Goal: Complete application form

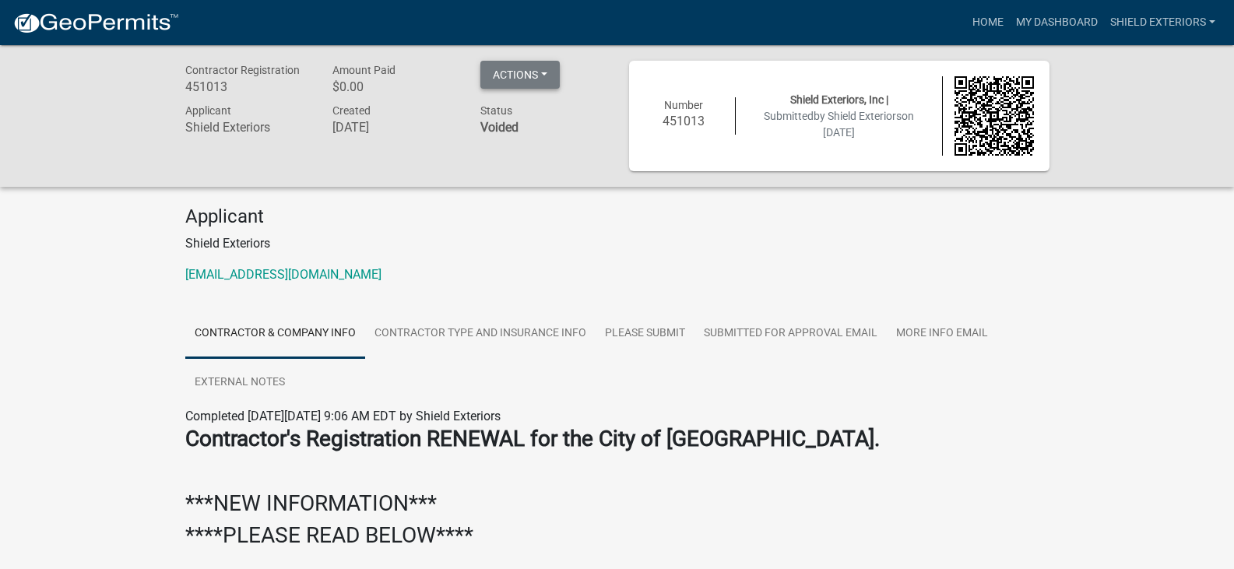
click at [538, 70] on button "Actions" at bounding box center [519, 75] width 79 height 28
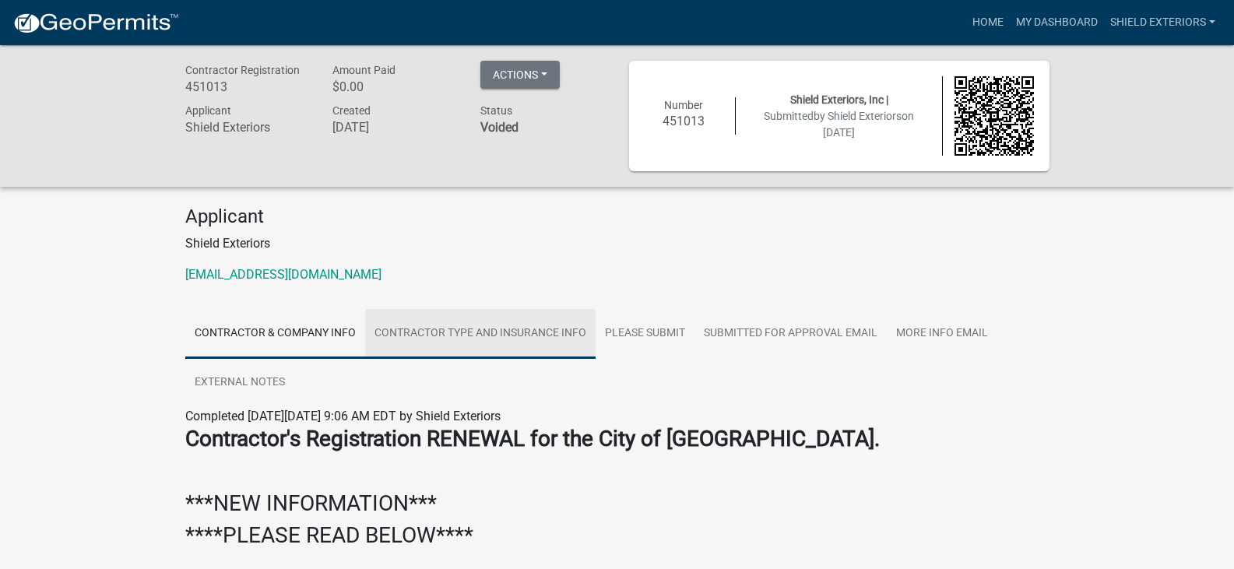
click at [514, 332] on link "Contractor Type and Insurance Info" at bounding box center [480, 334] width 230 height 50
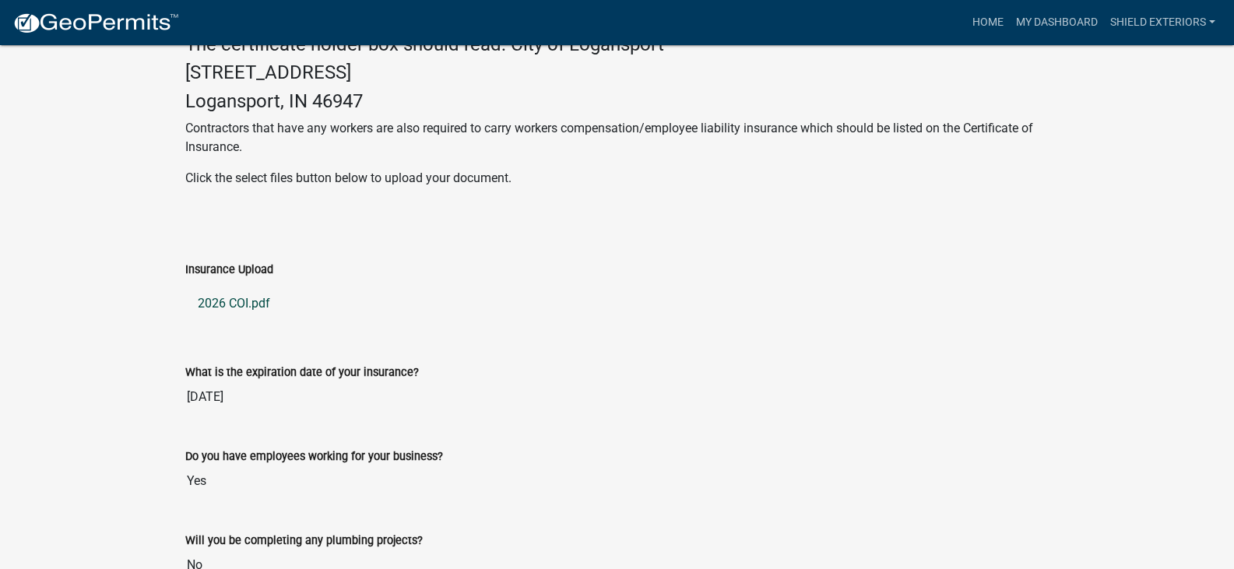
scroll to position [701, 0]
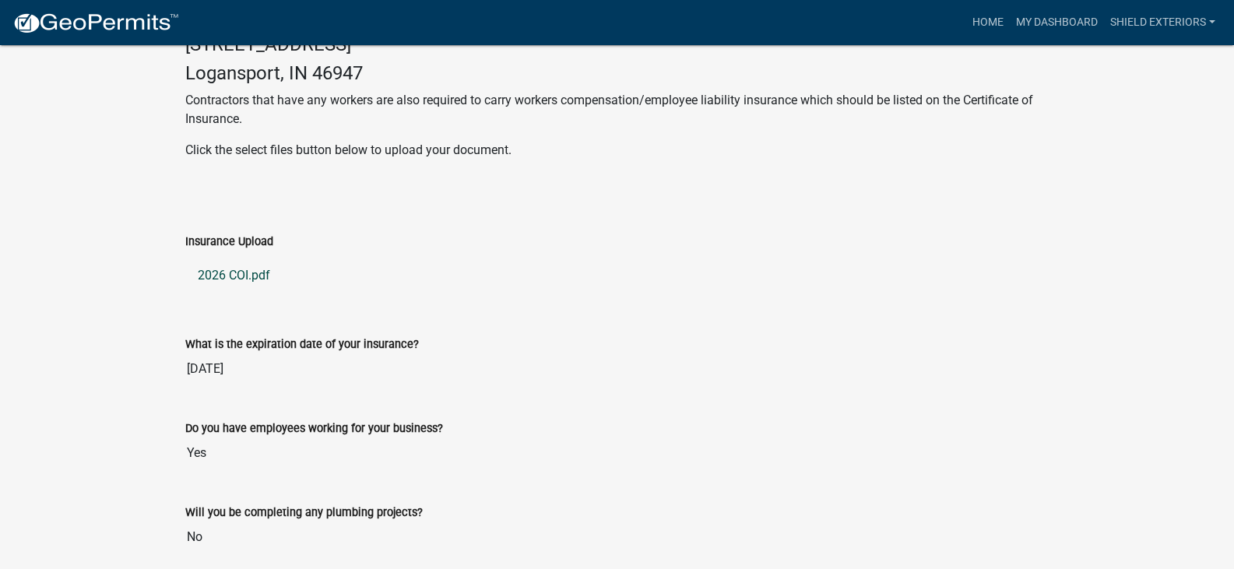
click at [250, 272] on link "2026 COI.pdf" at bounding box center [617, 275] width 864 height 37
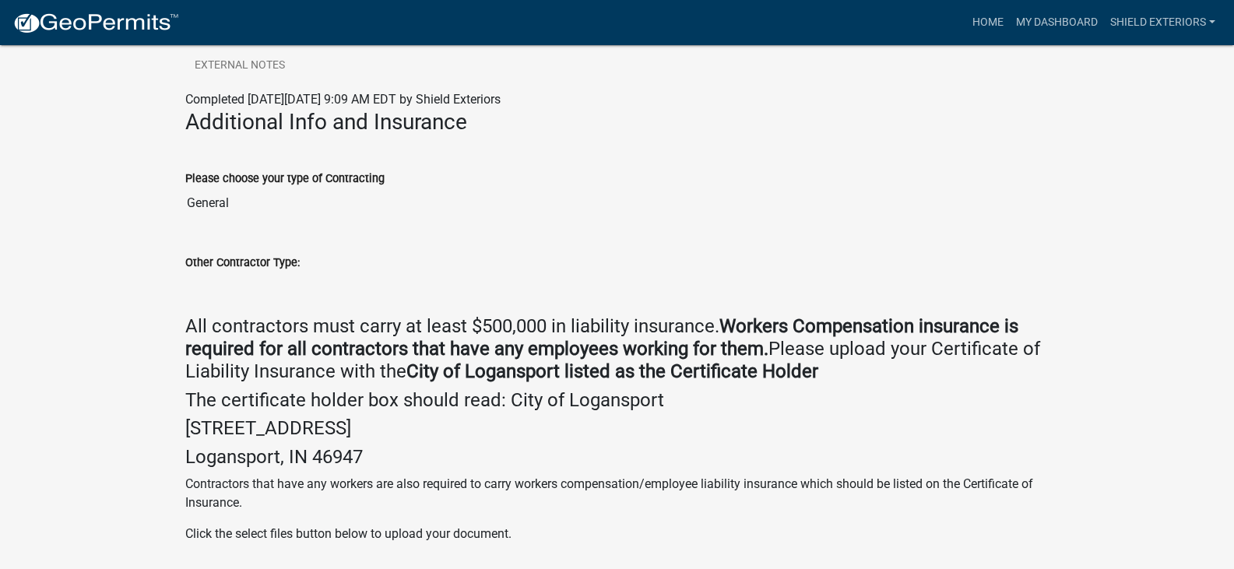
scroll to position [217, 0]
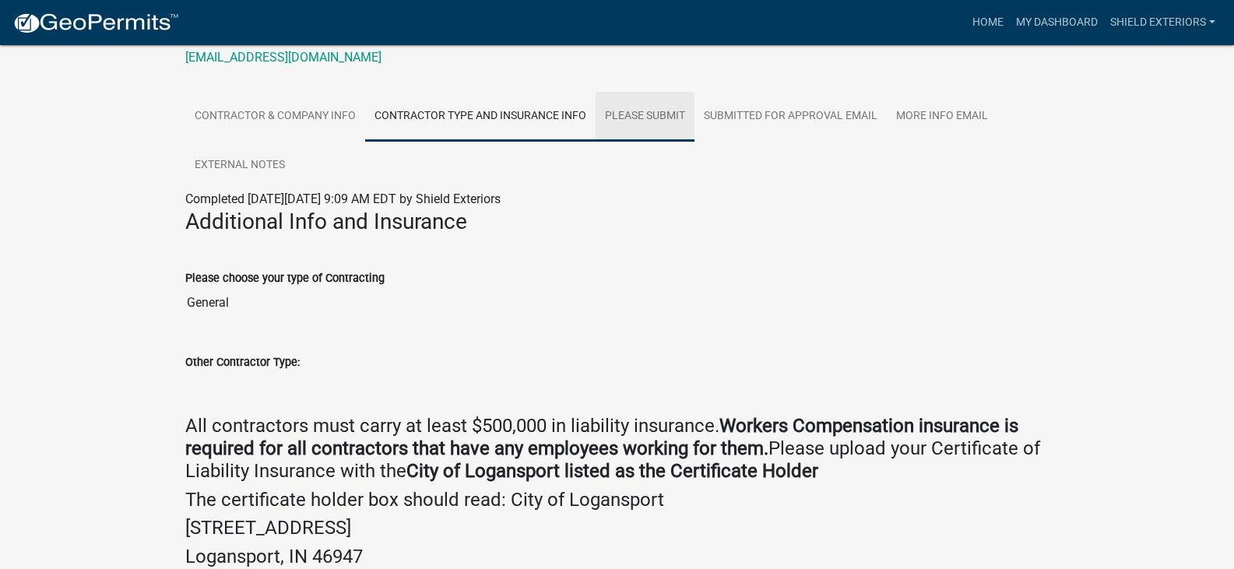
click at [655, 112] on link "Please Submit" at bounding box center [644, 117] width 99 height 50
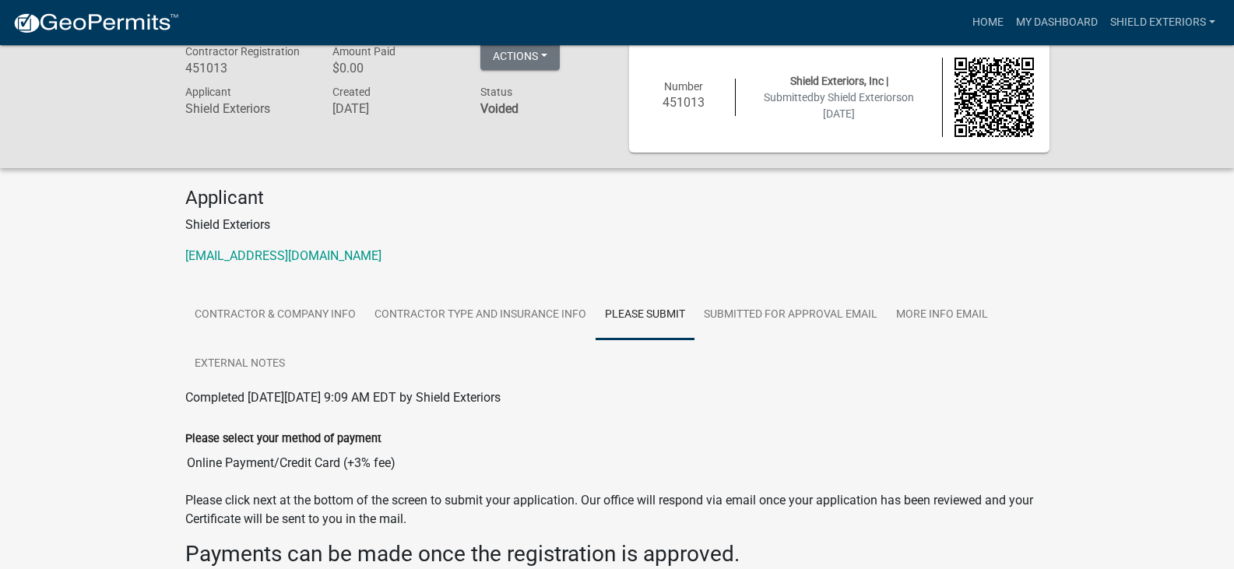
scroll to position [0, 0]
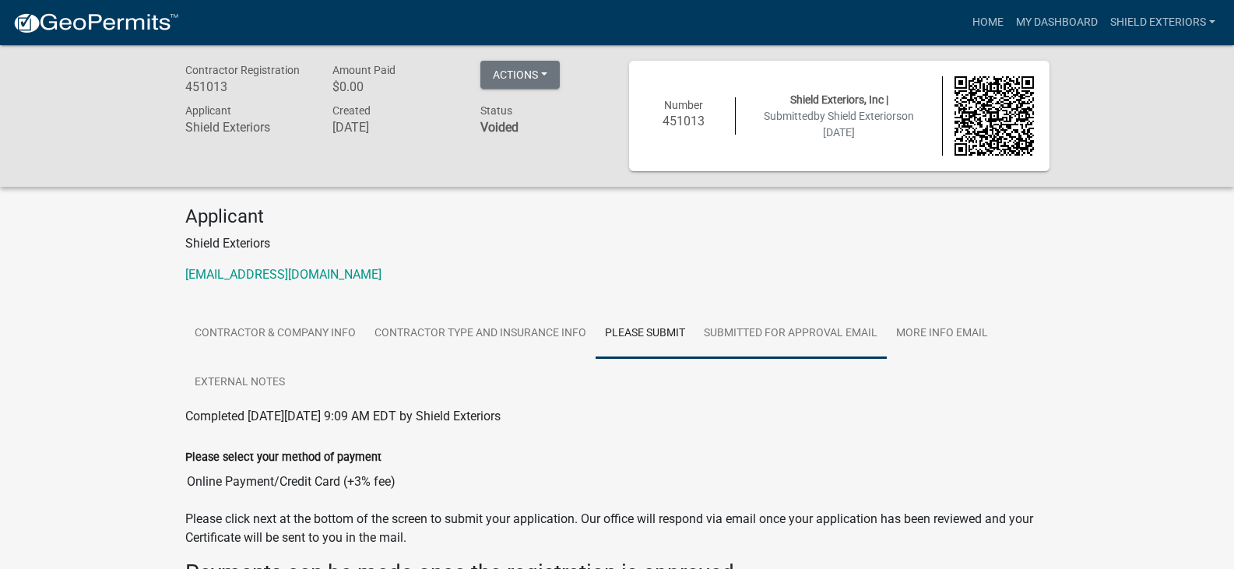
click at [854, 331] on link "SUBMITTED FOR APPROVAL EMAIL" at bounding box center [790, 334] width 192 height 50
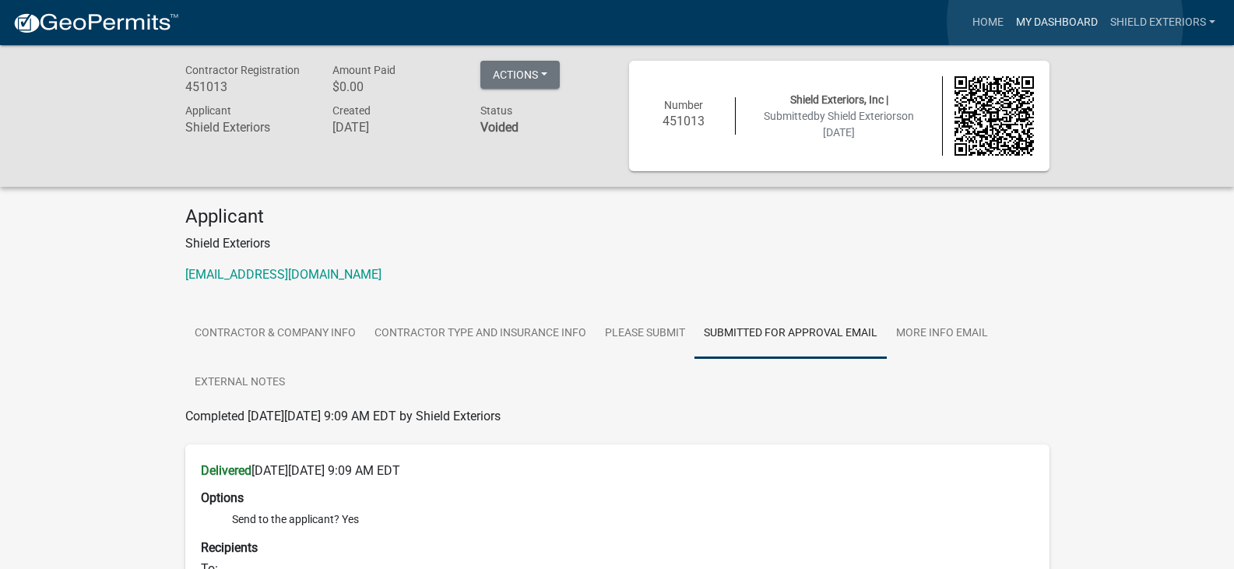
click at [1065, 22] on link "My Dashboard" at bounding box center [1057, 23] width 94 height 30
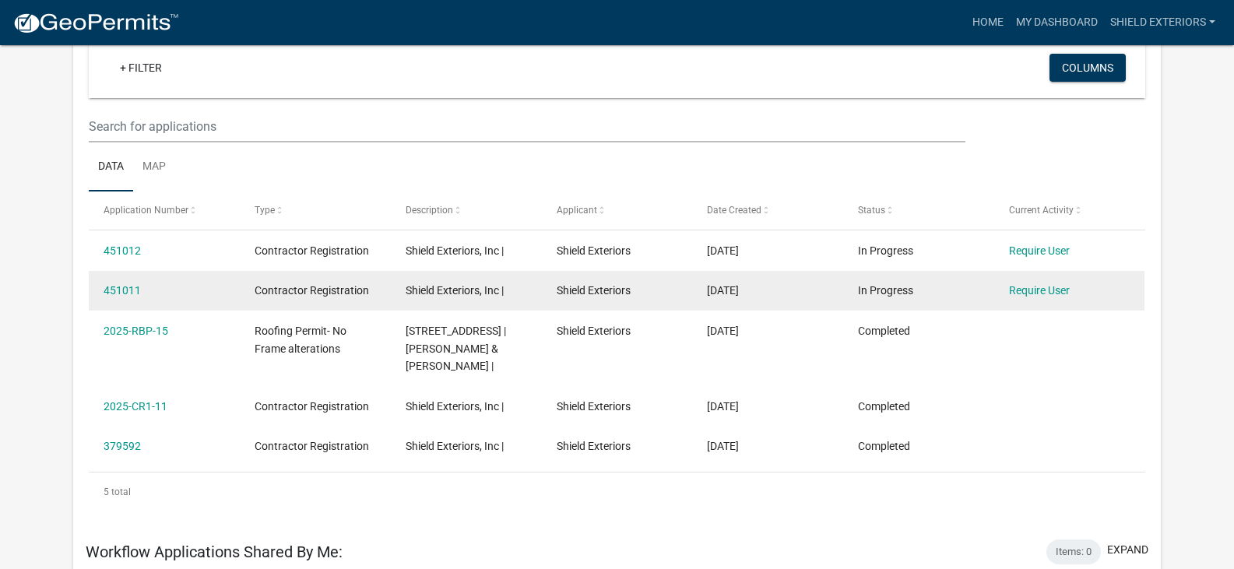
scroll to position [128, 0]
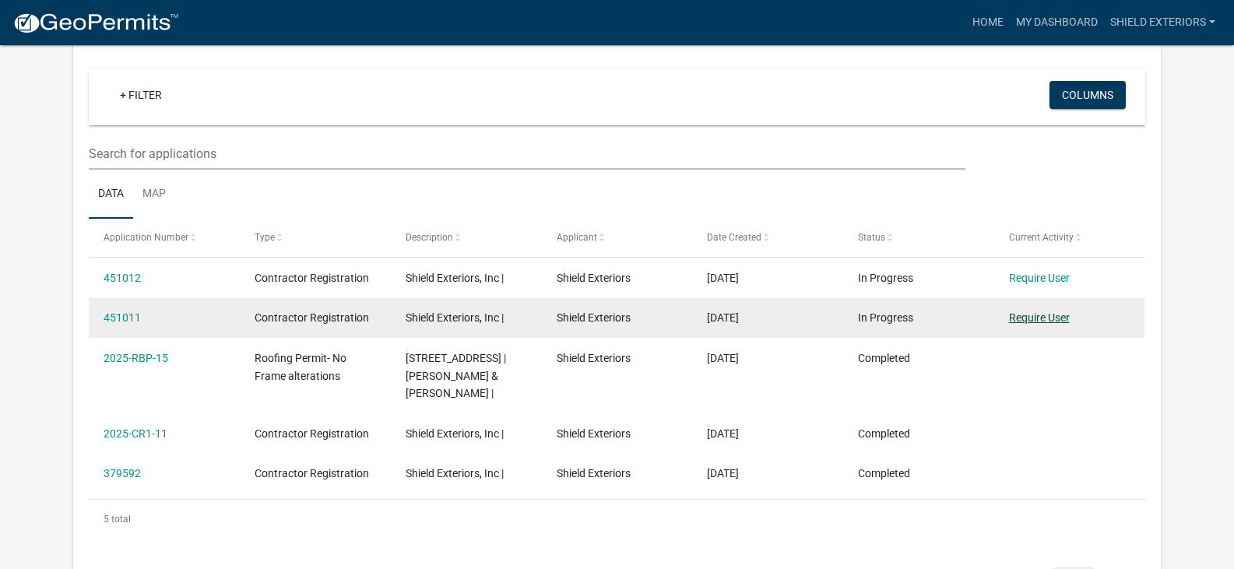
click at [1042, 316] on link "Require User" at bounding box center [1039, 317] width 61 height 12
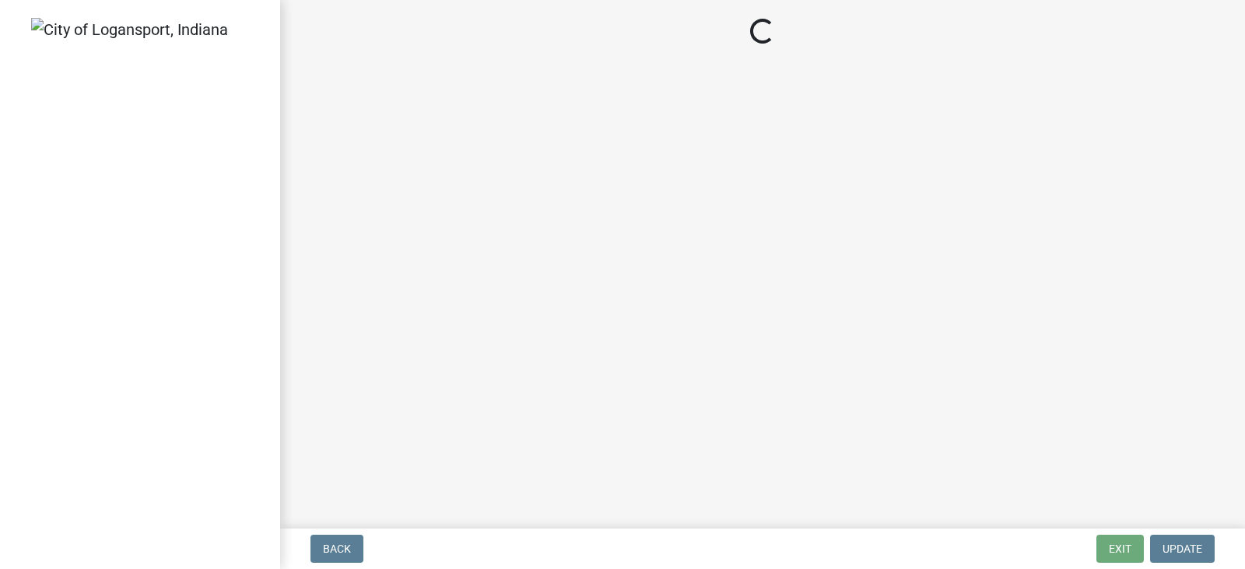
select select "IN"
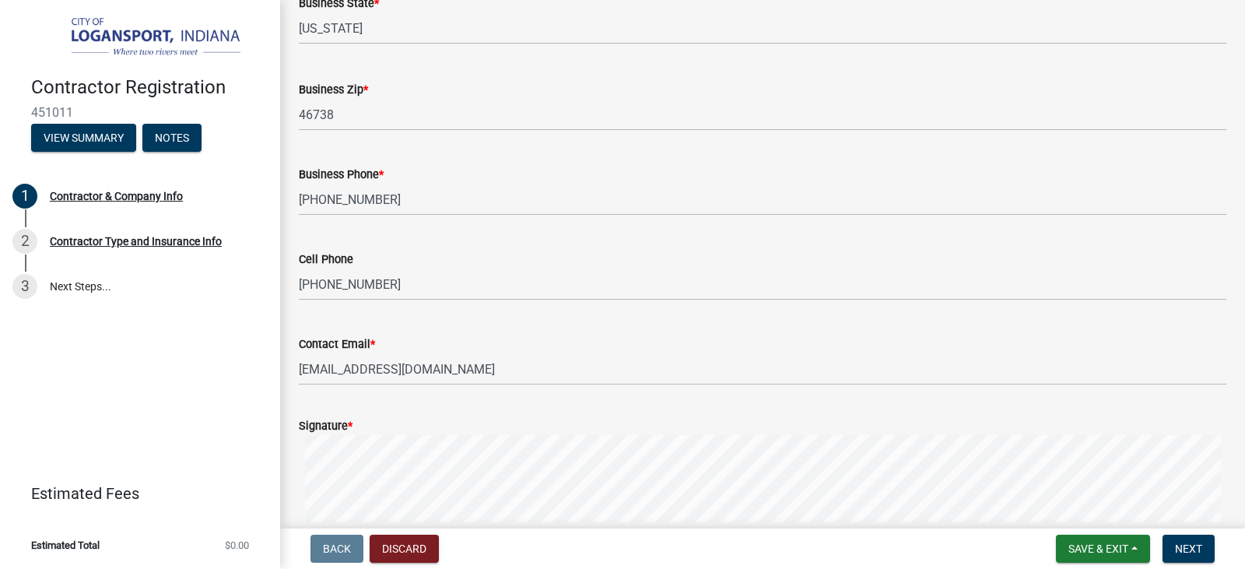
scroll to position [1393, 0]
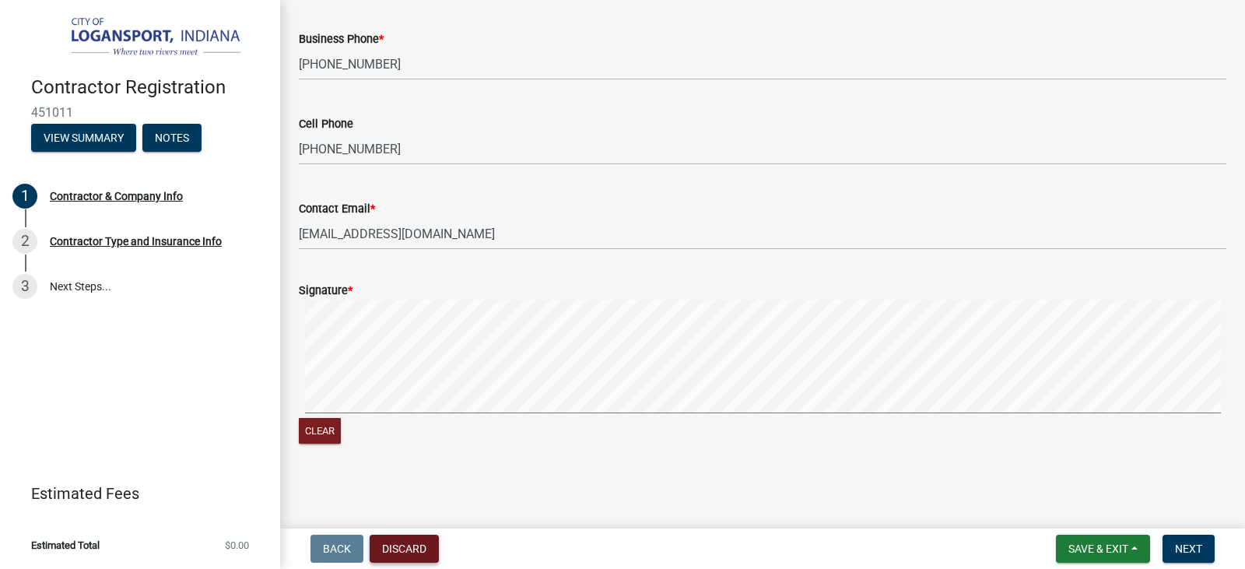
click at [409, 552] on button "Discard" at bounding box center [404, 549] width 69 height 28
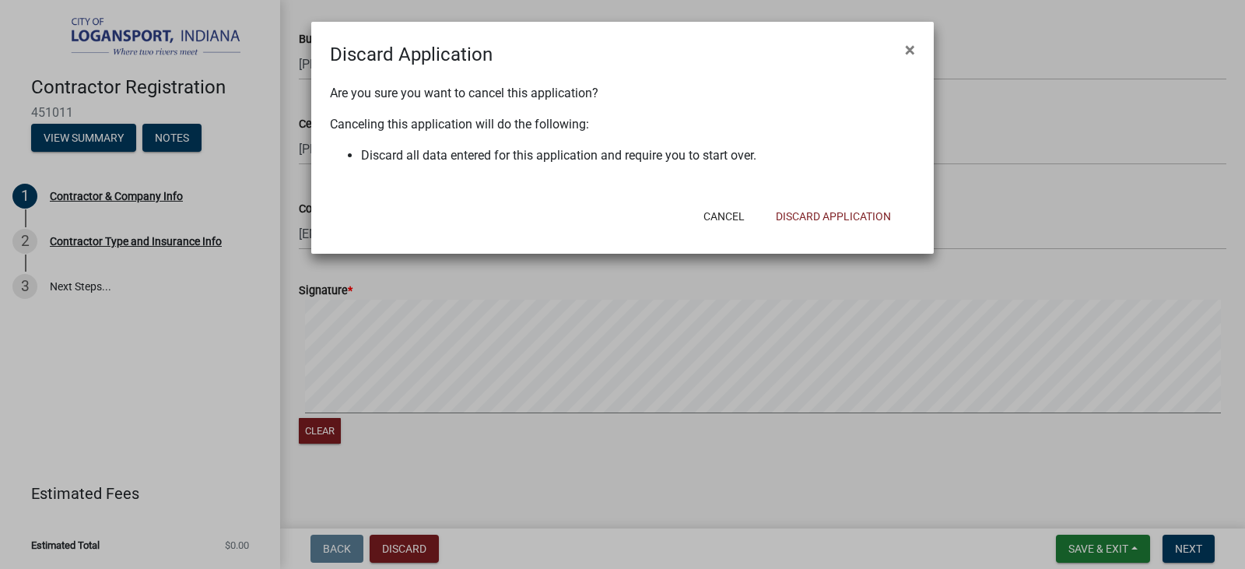
click at [169, 356] on ngb-modal-window "Discard Application × Are you sure you want to cancel this application? Canceli…" at bounding box center [622, 284] width 1245 height 569
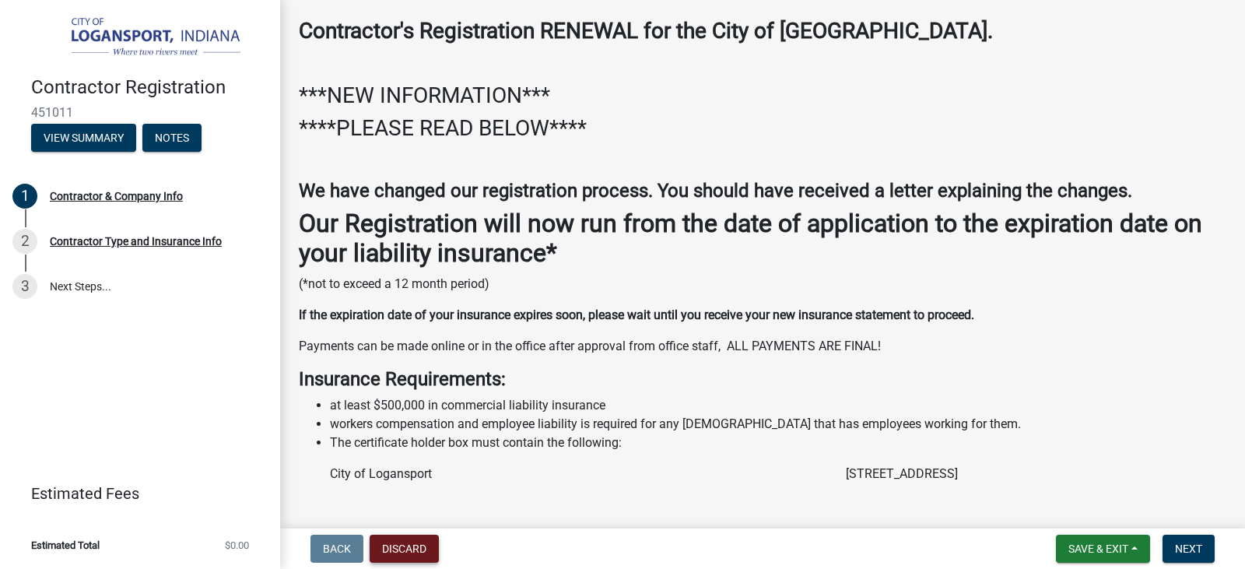
scroll to position [0, 0]
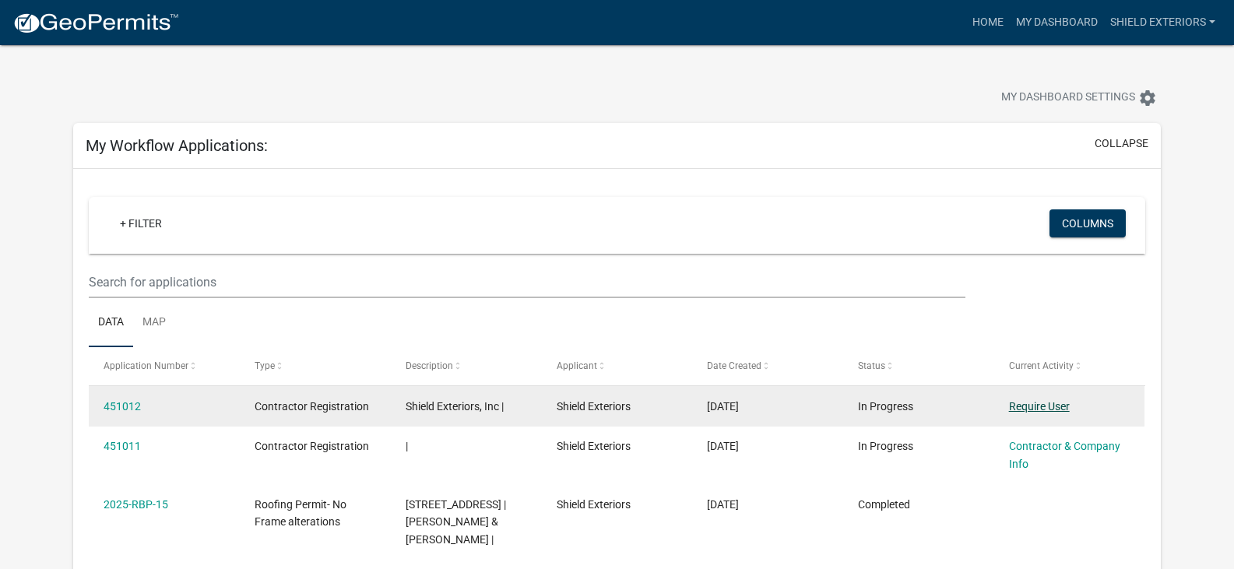
click at [1049, 409] on link "Require User" at bounding box center [1039, 406] width 61 height 12
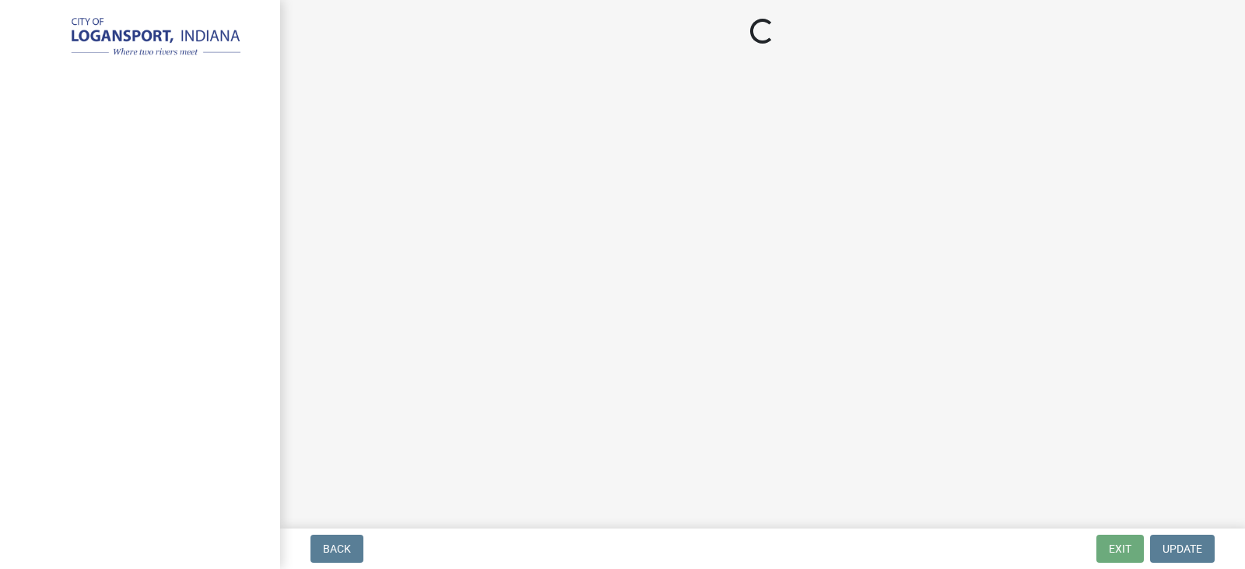
select select "IN"
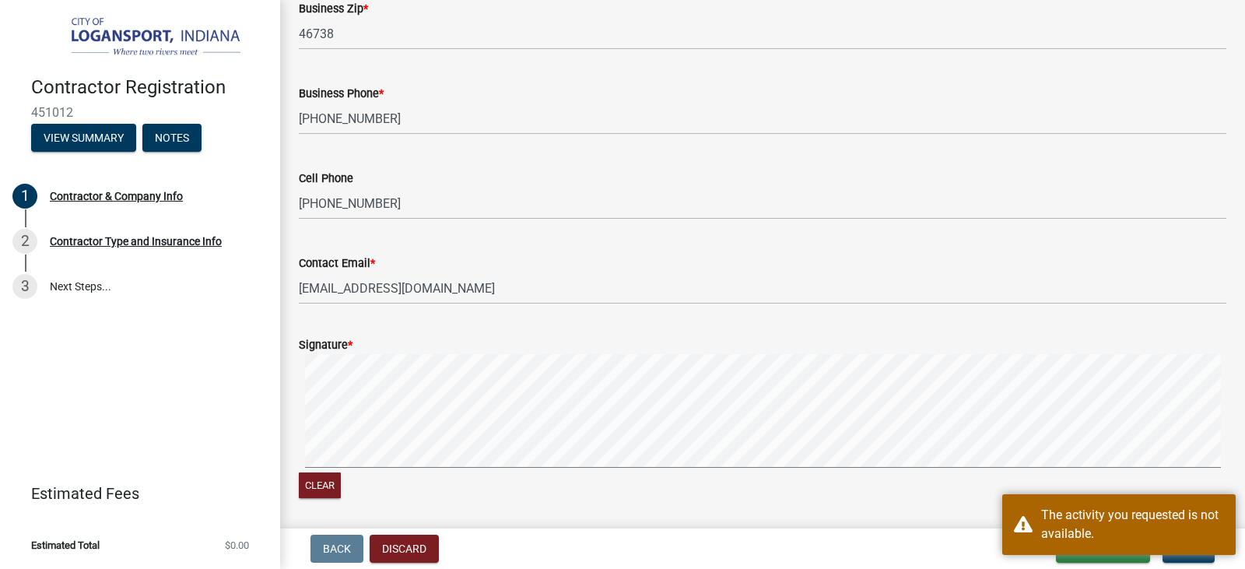
scroll to position [1323, 0]
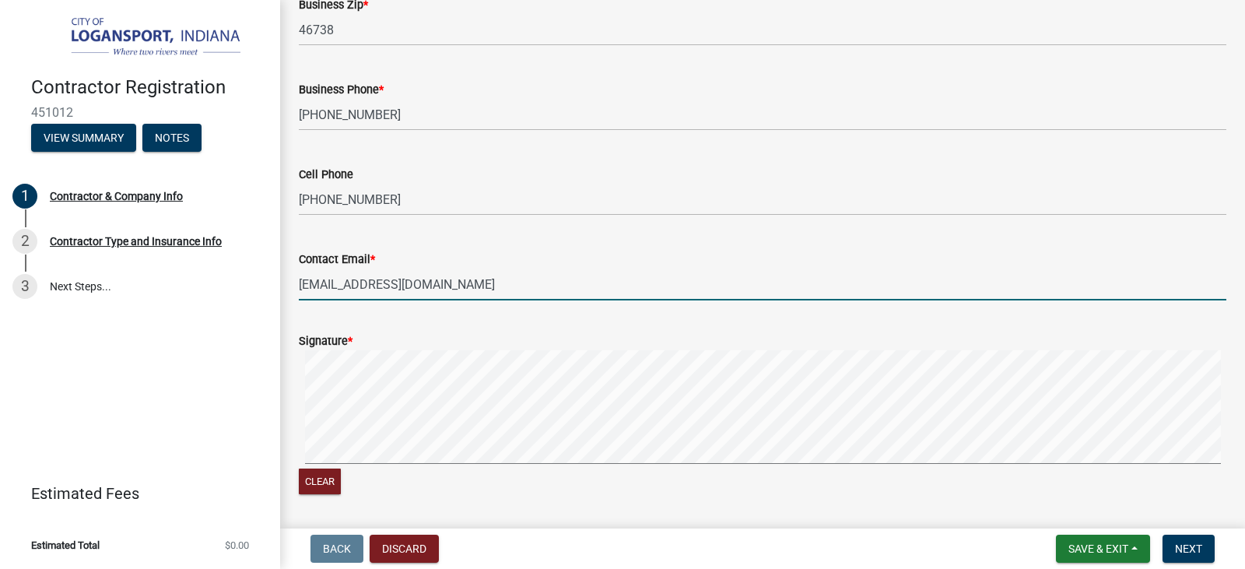
click at [465, 300] on input "[EMAIL_ADDRESS][DOMAIN_NAME]" at bounding box center [763, 285] width 928 height 32
drag, startPoint x: 454, startPoint y: 303, endPoint x: 241, endPoint y: 293, distance: 213.5
click at [242, 293] on div "Contractor Registration 451012 View Summary Notes 1 Contractor & Company Info 2…" at bounding box center [622, 284] width 1245 height 569
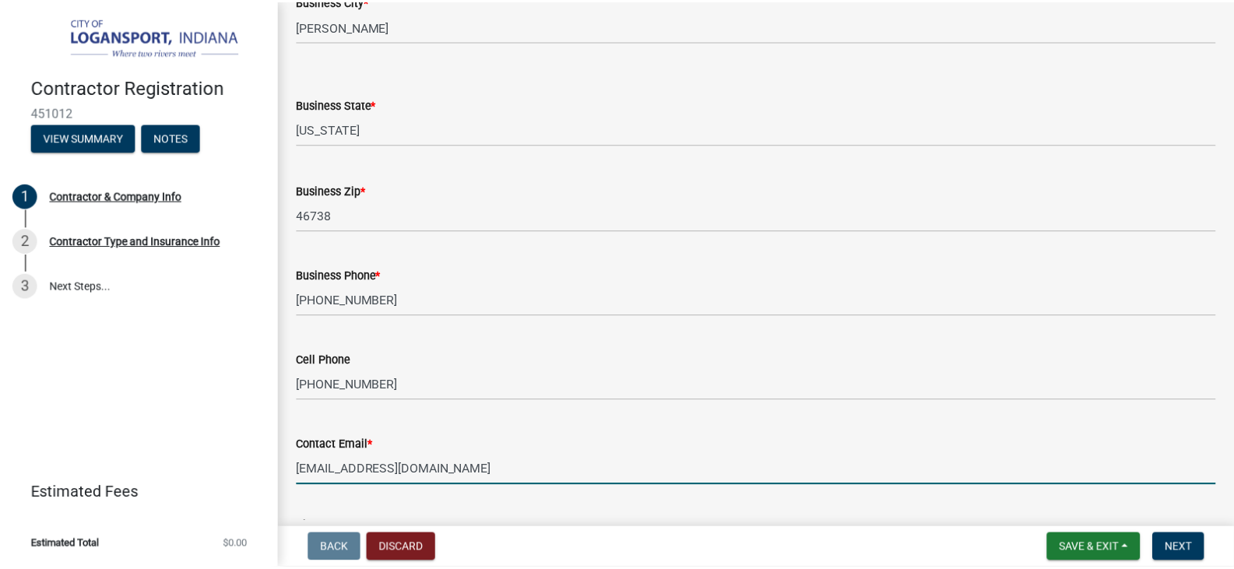
scroll to position [1081, 0]
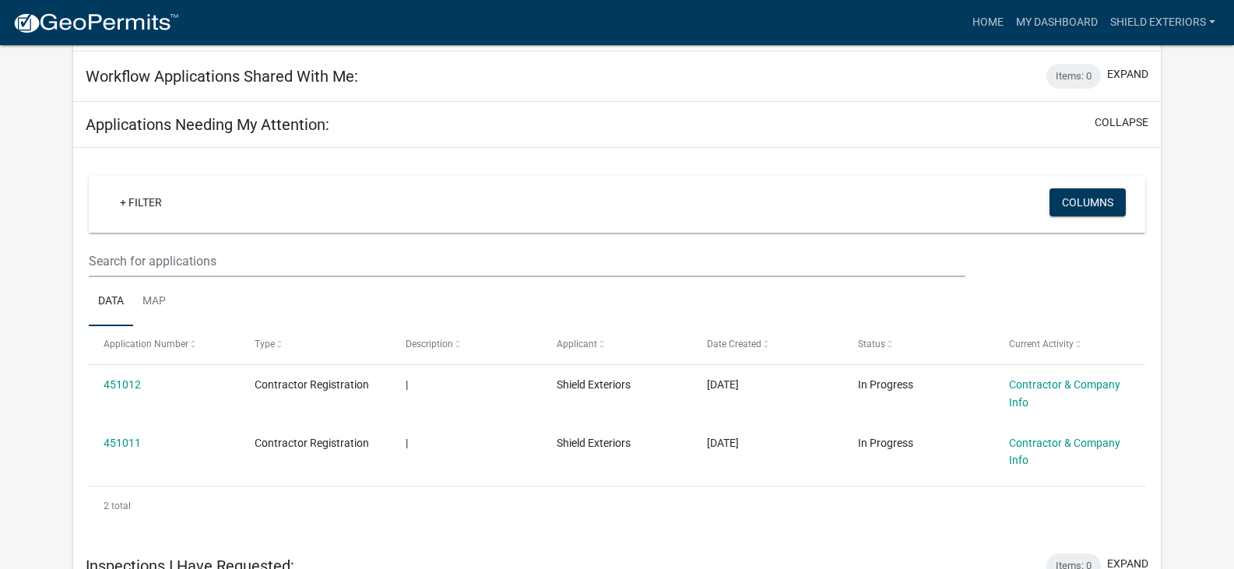
scroll to position [739, 0]
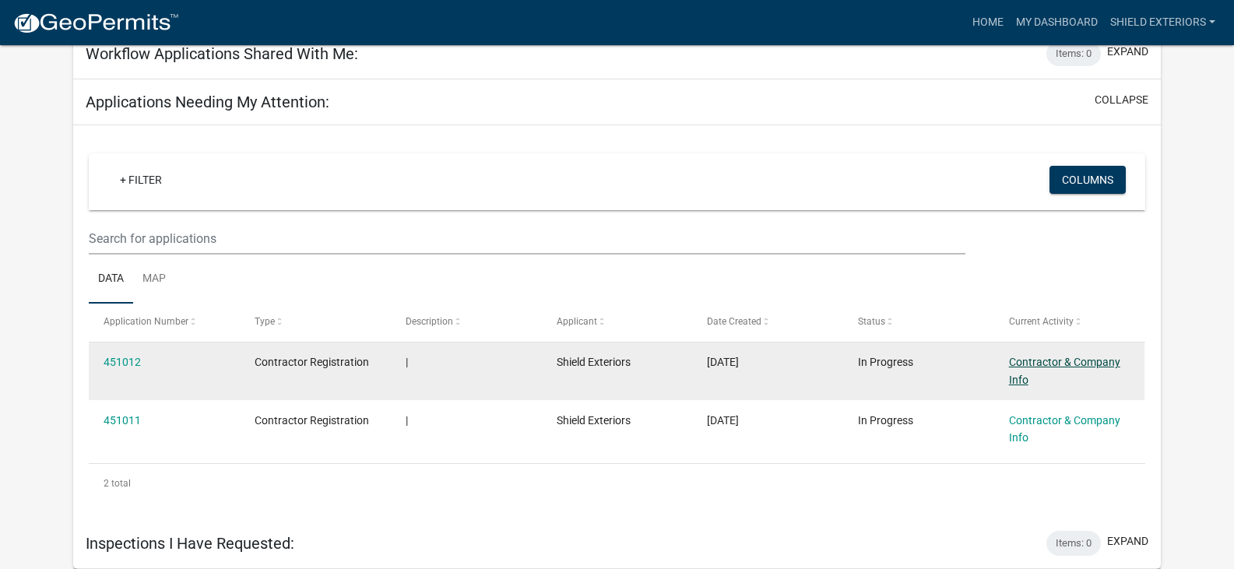
click at [1073, 361] on link "Contractor & Company Info" at bounding box center [1064, 371] width 111 height 30
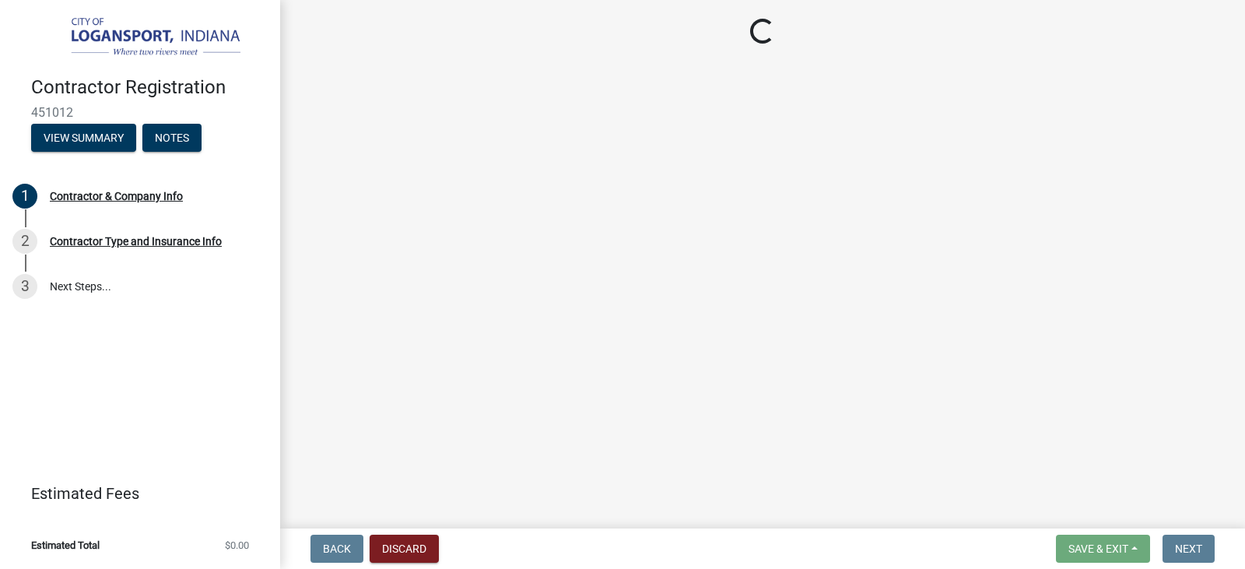
select select "IN"
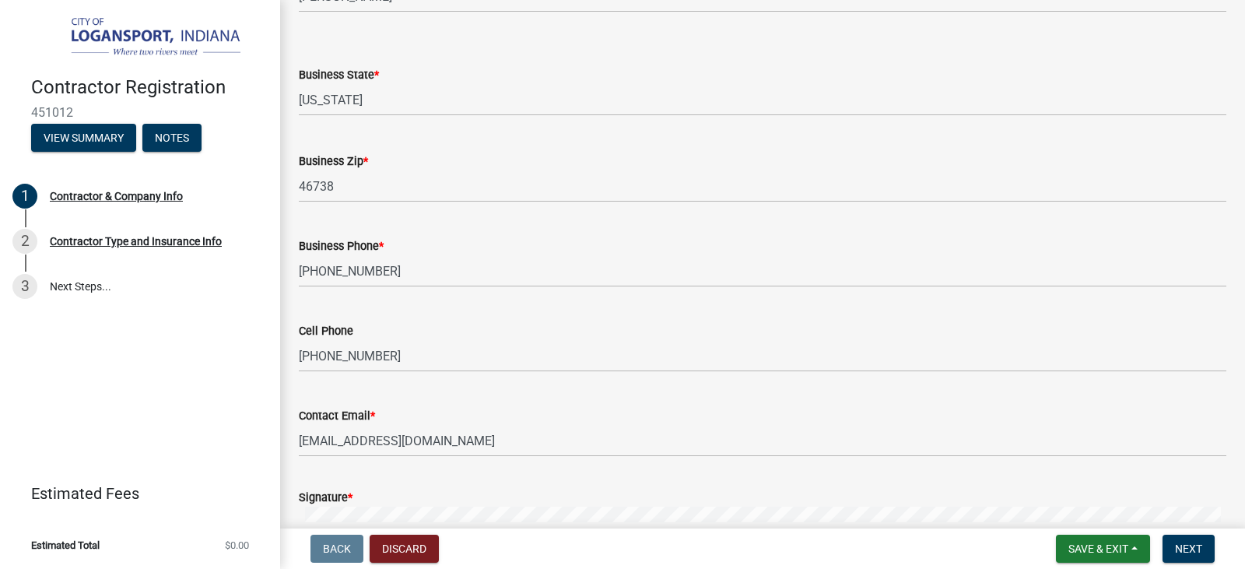
scroll to position [1168, 0]
click at [76, 127] on button "View Summary" at bounding box center [83, 138] width 105 height 28
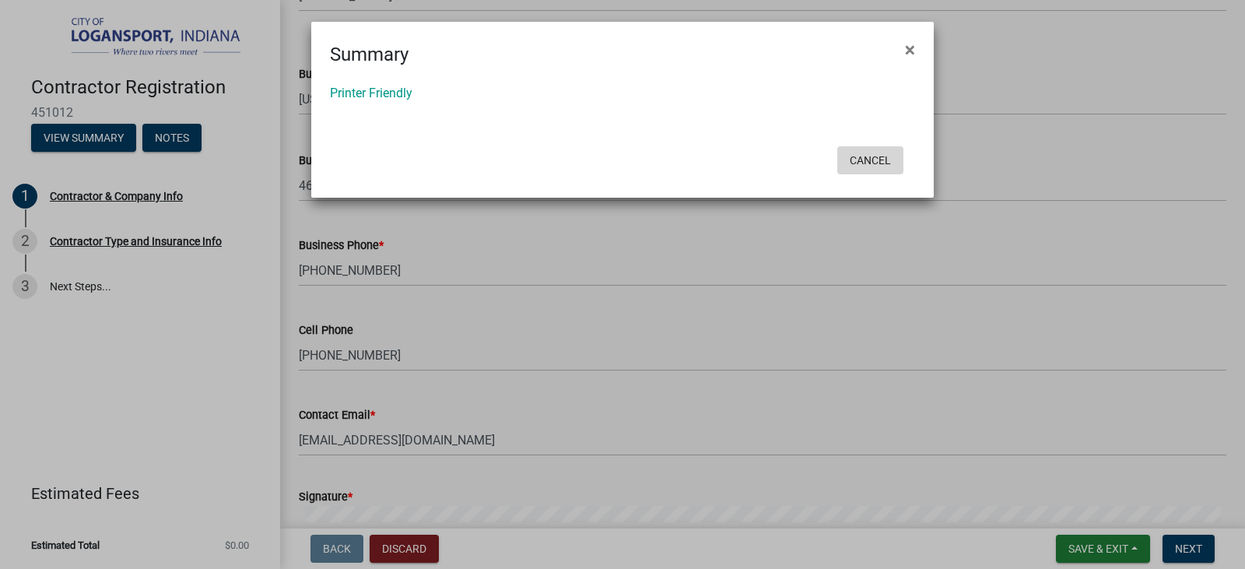
click at [881, 156] on button "Cancel" at bounding box center [871, 160] width 66 height 28
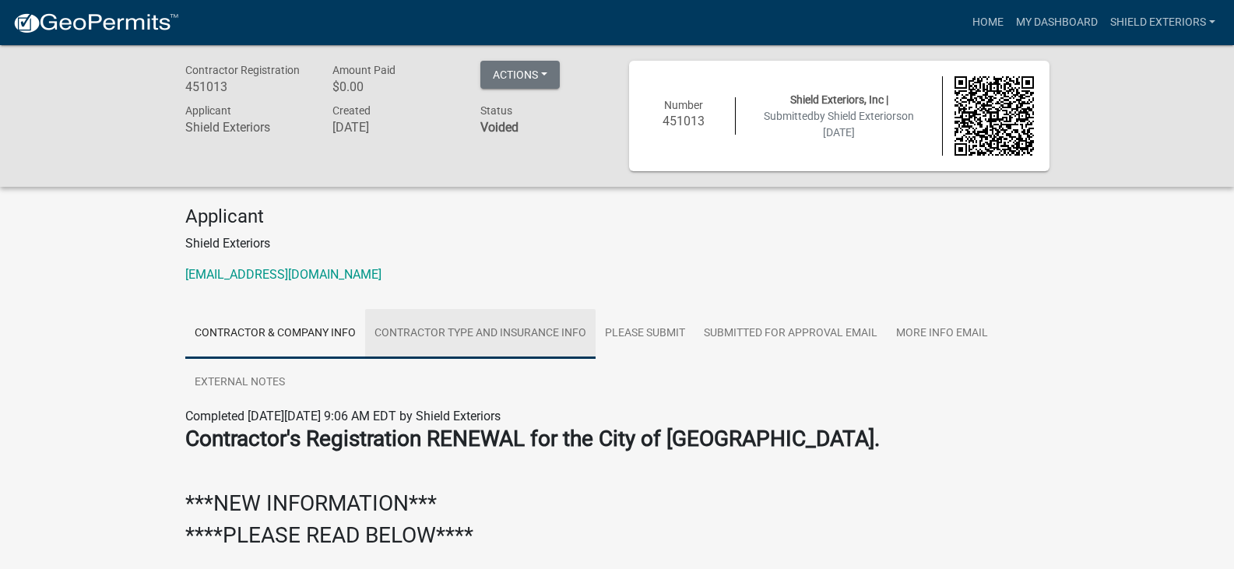
click at [550, 330] on link "Contractor Type and Insurance Info" at bounding box center [480, 334] width 230 height 50
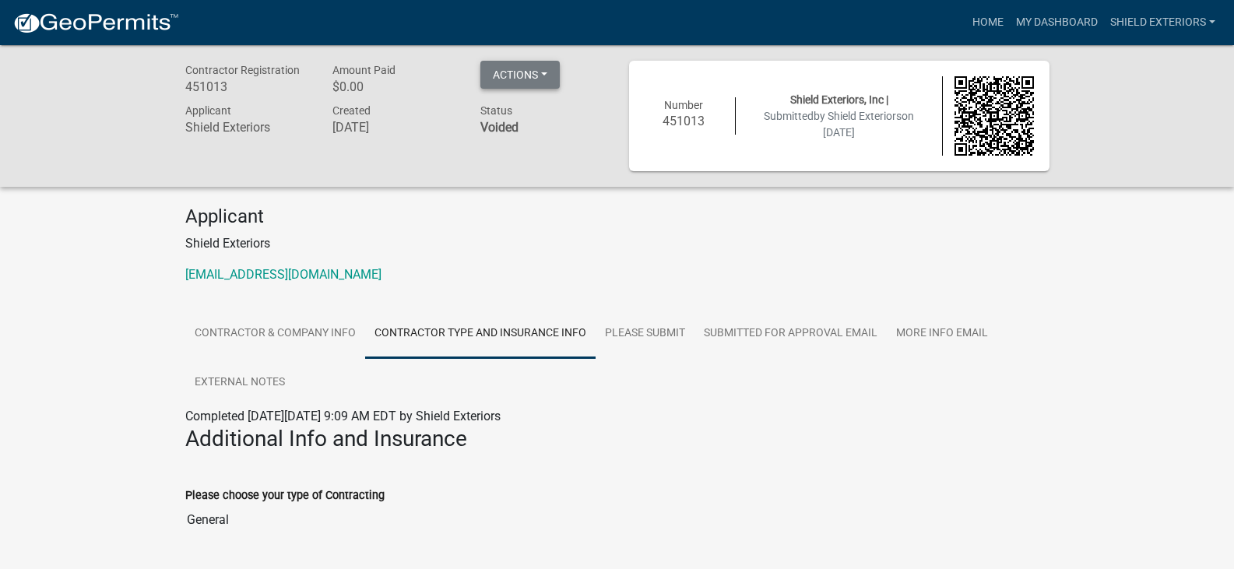
click at [540, 73] on button "Actions" at bounding box center [519, 75] width 79 height 28
click at [541, 73] on button "Actions" at bounding box center [519, 75] width 79 height 28
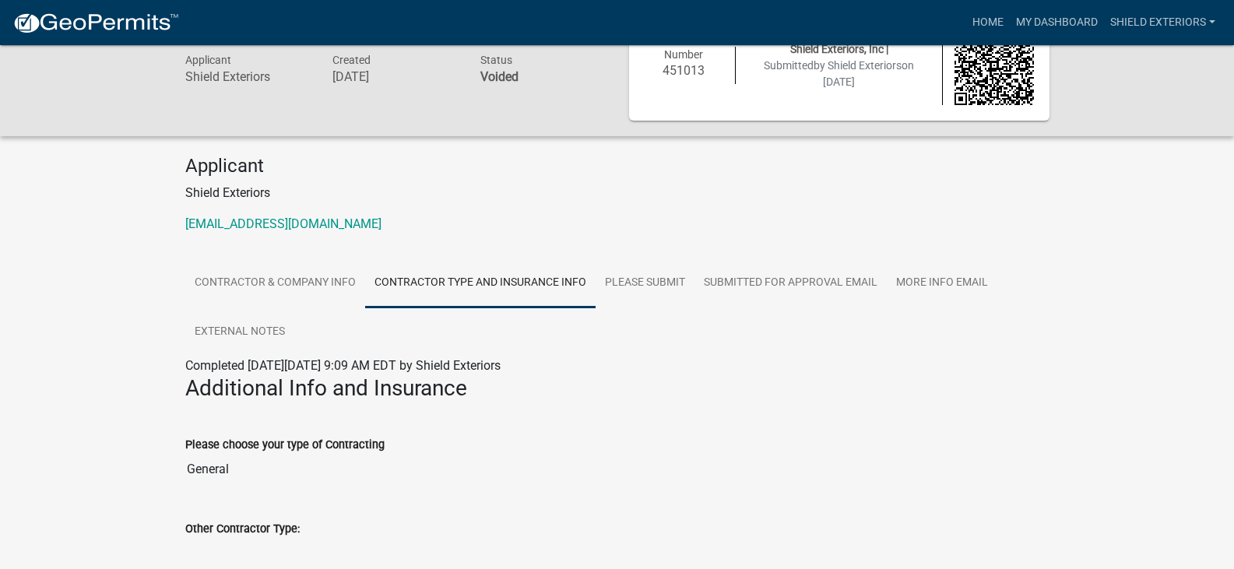
scroll to position [78, 0]
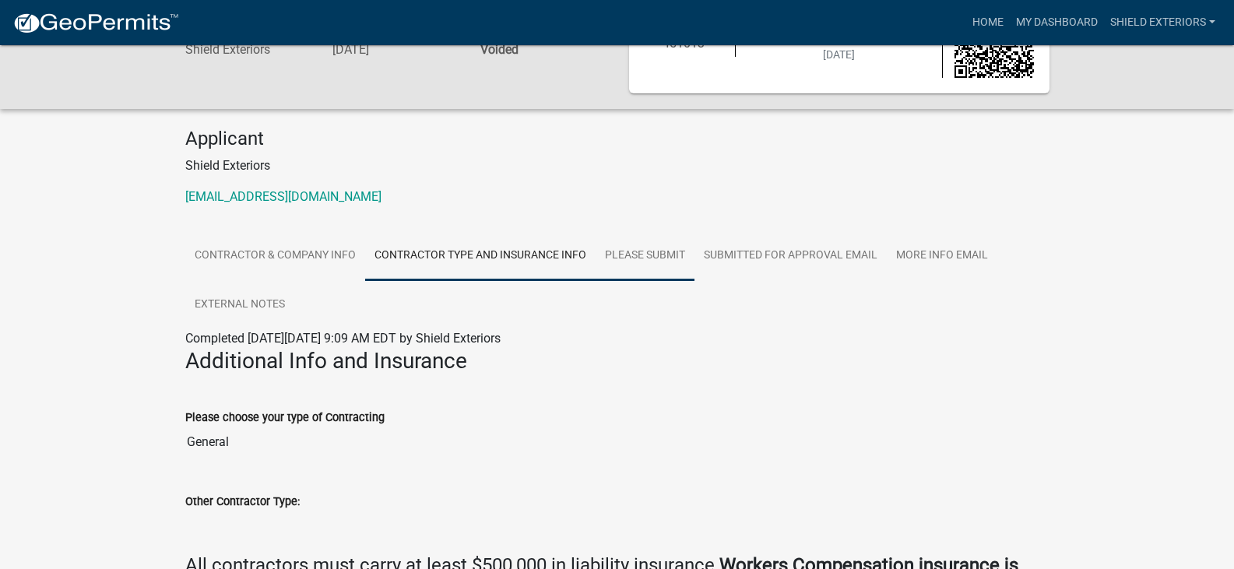
click at [643, 249] on link "Please Submit" at bounding box center [644, 256] width 99 height 50
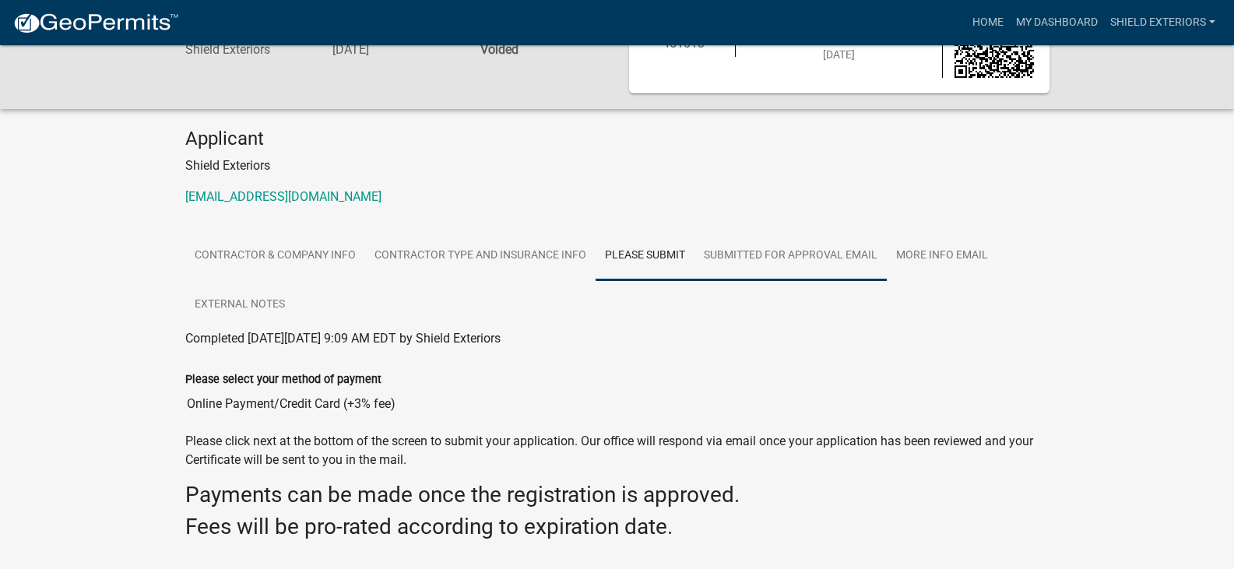
click at [826, 251] on link "SUBMITTED FOR APPROVAL EMAIL" at bounding box center [790, 256] width 192 height 50
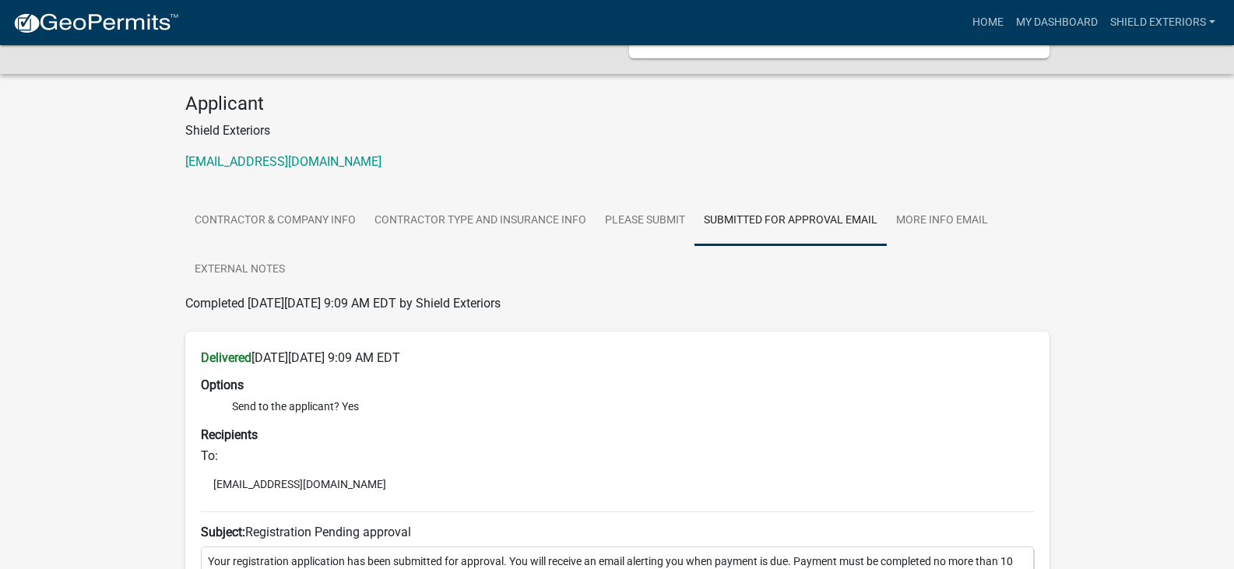
scroll to position [87, 0]
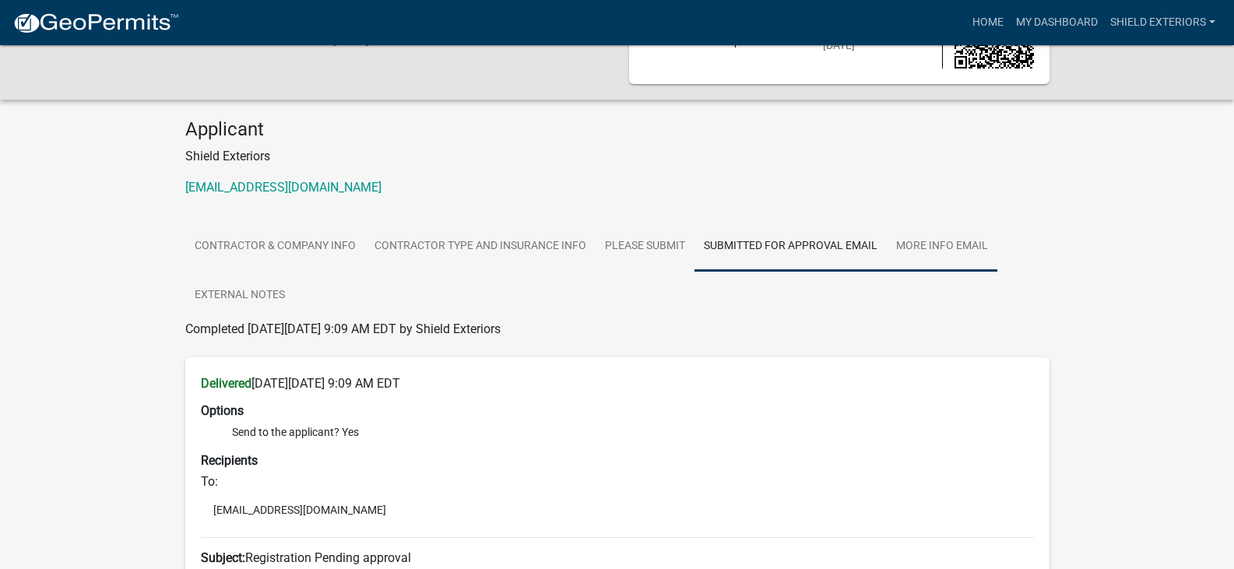
click at [980, 242] on link "More info Email" at bounding box center [942, 247] width 111 height 50
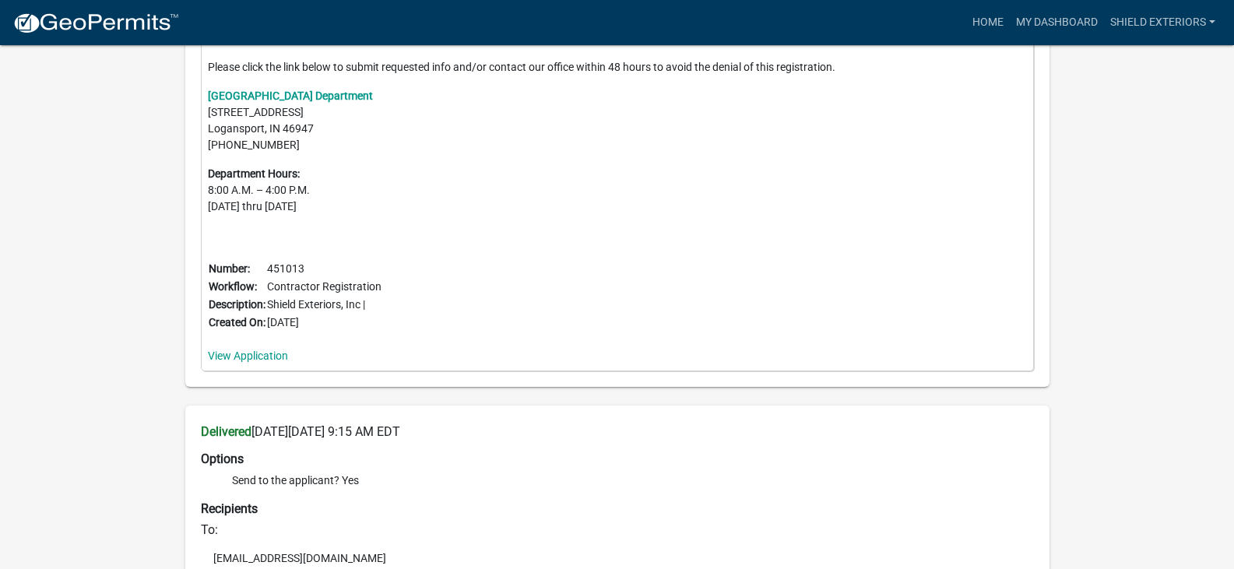
scroll to position [414, 0]
